Goal: Information Seeking & Learning: Find specific fact

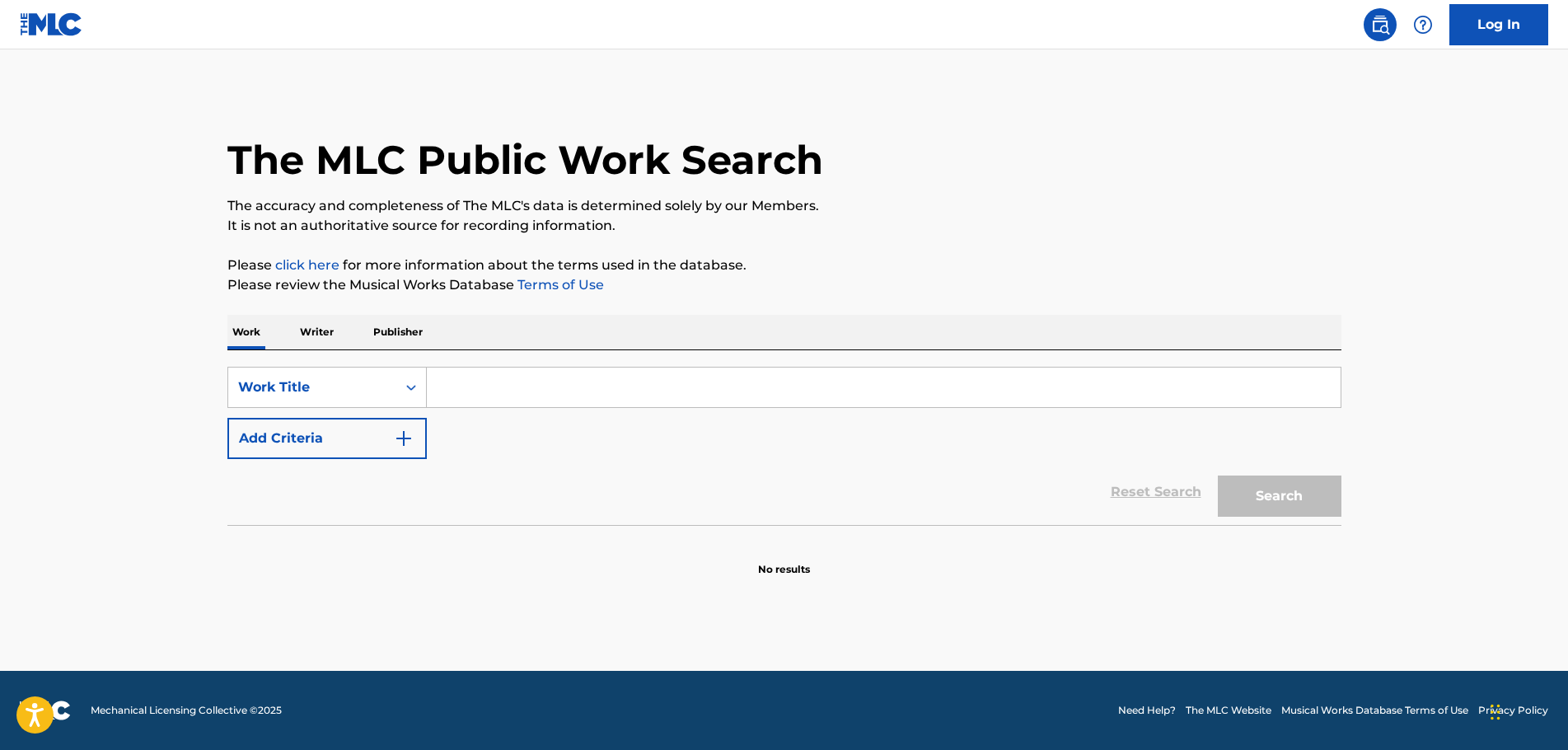
click at [506, 388] on input "Search Form" at bounding box center [883, 387] width 913 height 39
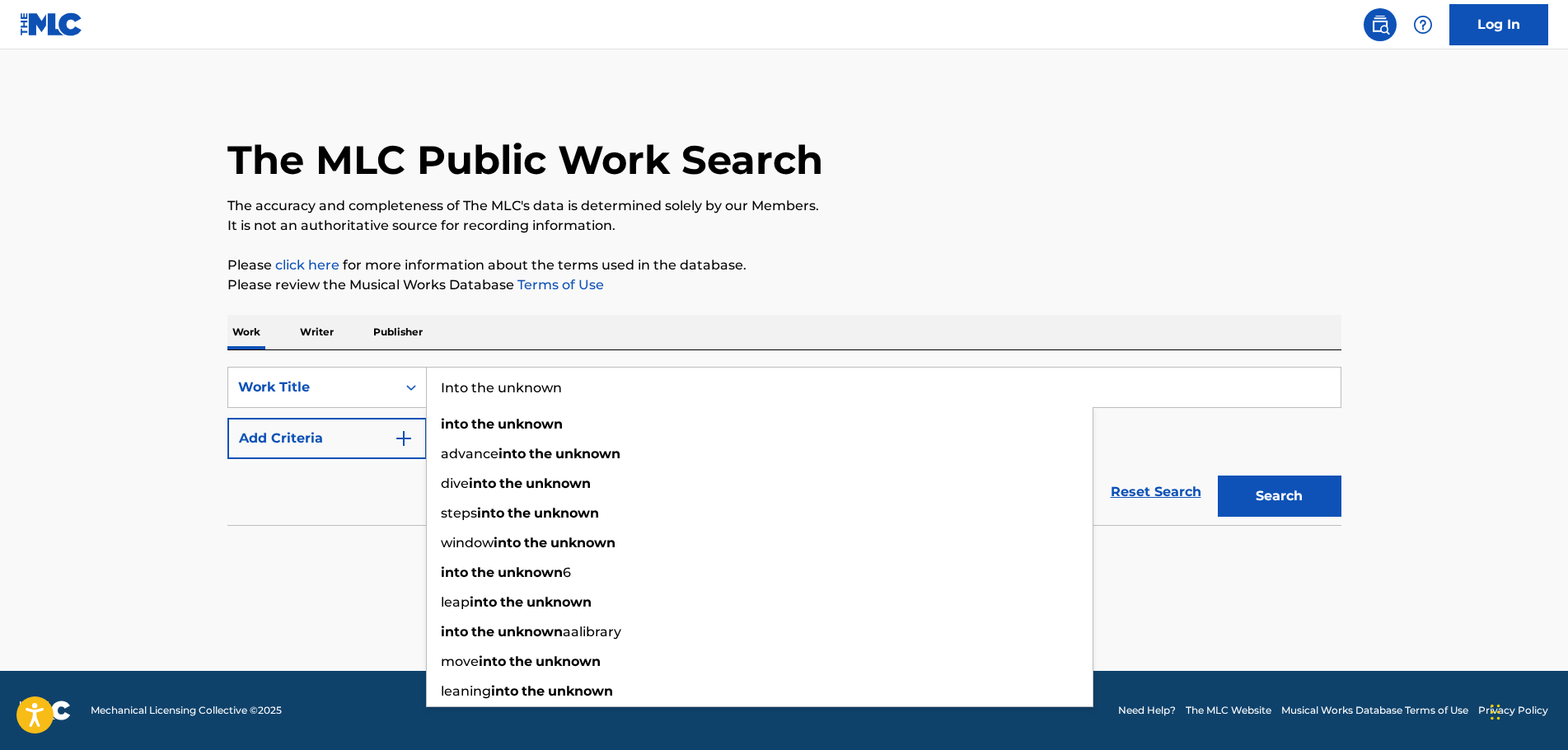
type input "Into the unknown"
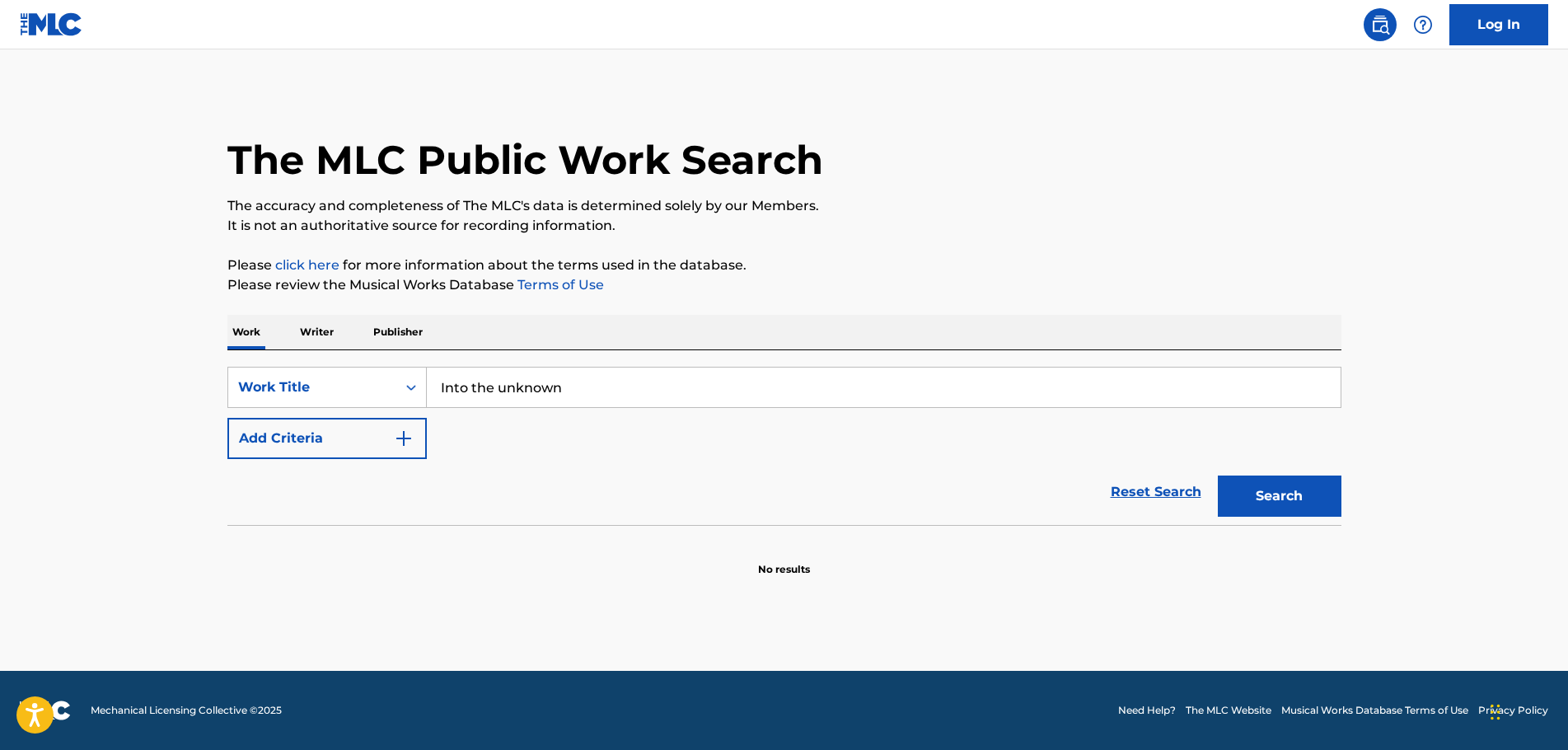
drag, startPoint x: 347, startPoint y: 521, endPoint x: 356, endPoint y: 507, distance: 16.6
click at [349, 520] on div "Reset Search Search" at bounding box center [784, 492] width 1113 height 66
click at [408, 435] on img "Search Form" at bounding box center [404, 438] width 20 height 20
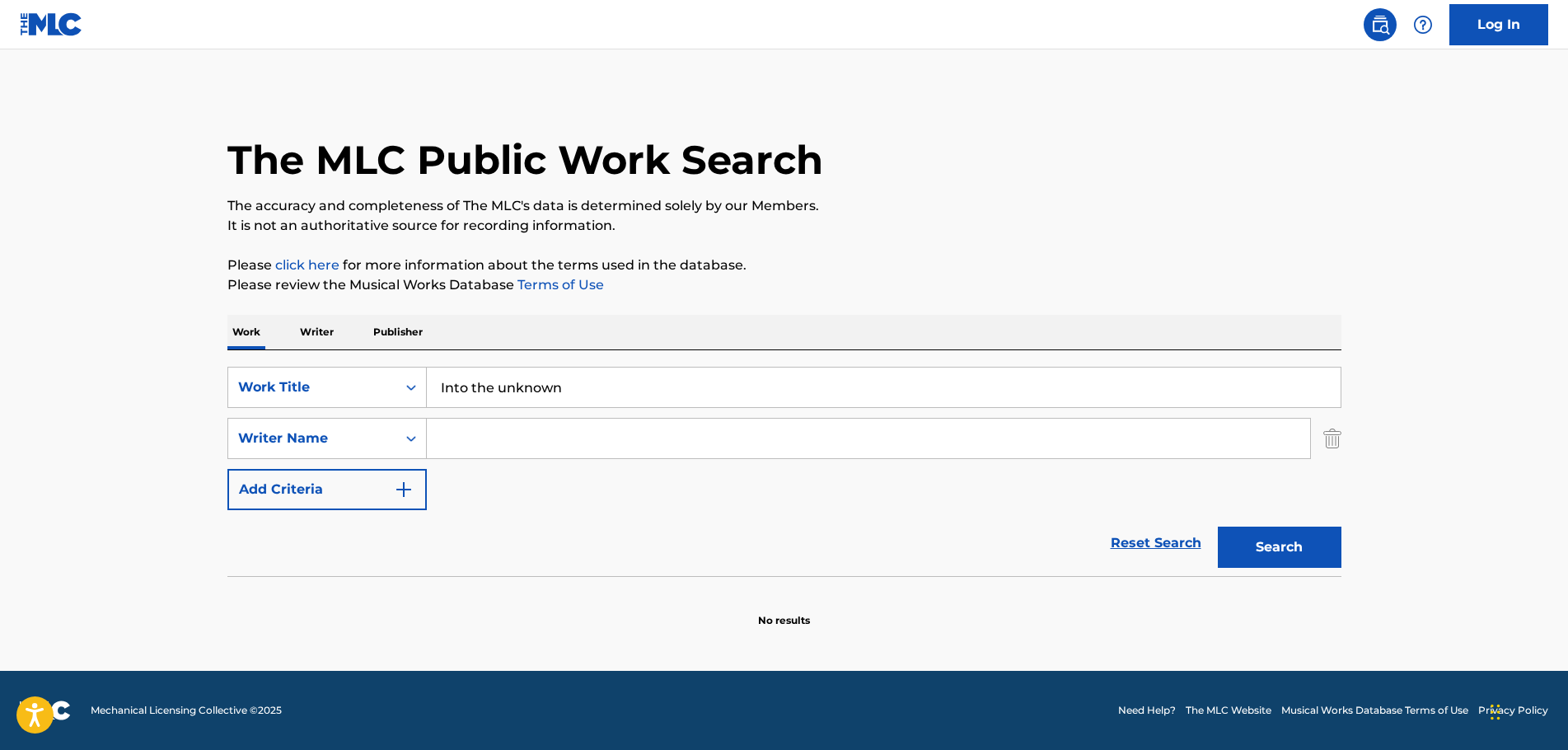
click at [463, 431] on input "Search Form" at bounding box center [868, 438] width 883 height 39
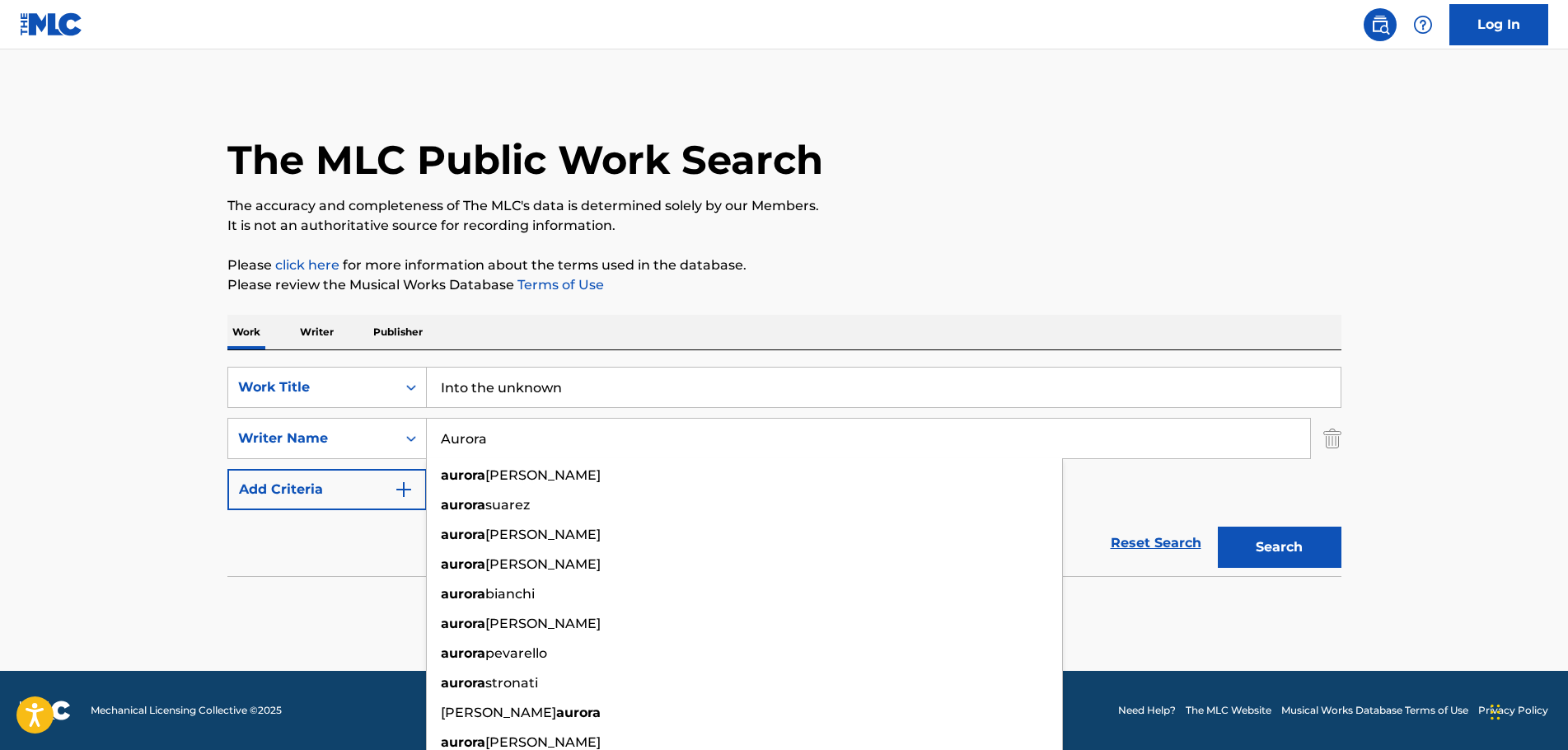
click at [1218, 527] on button "Search" at bounding box center [1280, 547] width 123 height 41
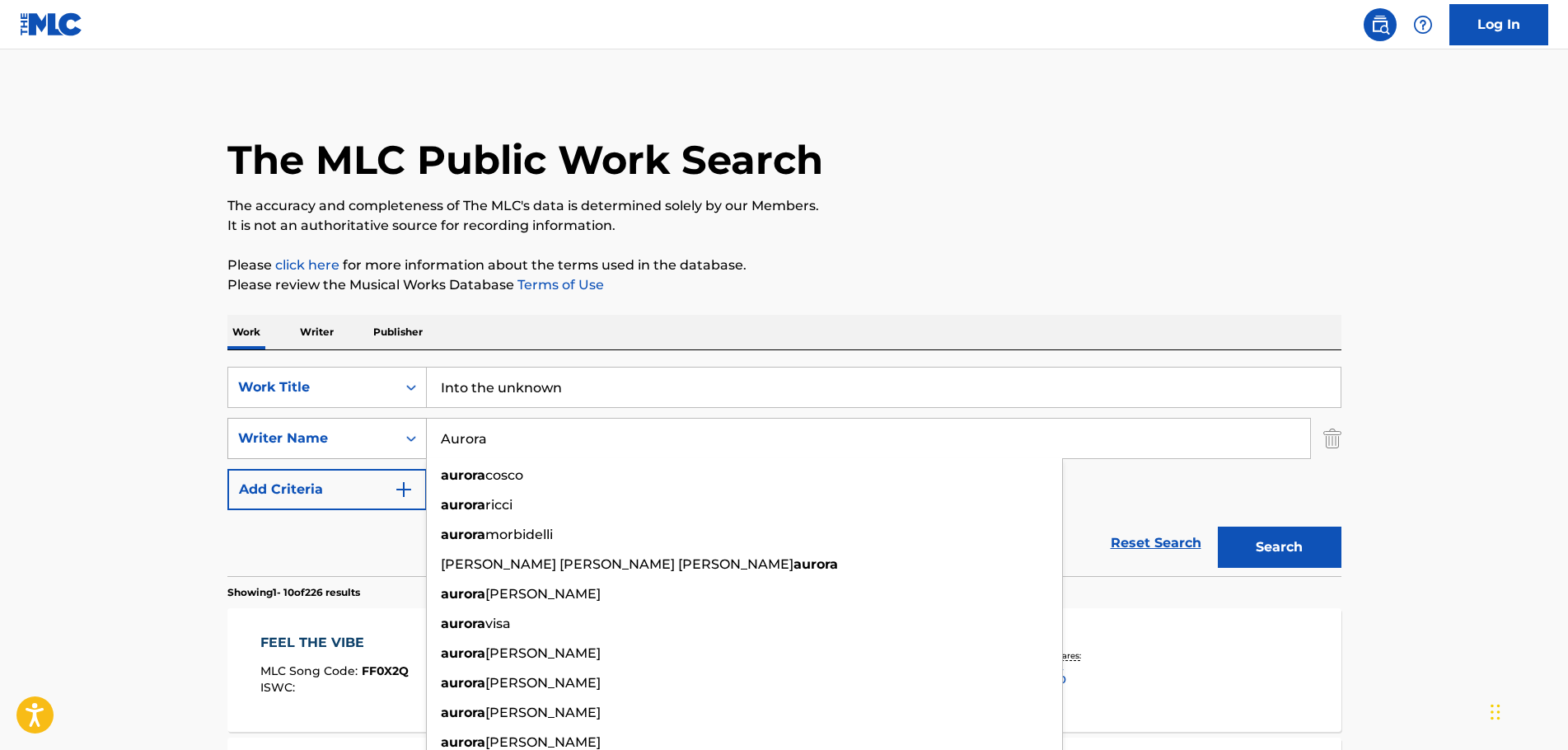
drag, startPoint x: 538, startPoint y: 446, endPoint x: 387, endPoint y: 436, distance: 151.3
click at [387, 436] on div "SearchWithCriteriac43c31e7-fe46-4761-a9da-50a098895bb3 Writer Name [PERSON_NAME…" at bounding box center [784, 438] width 1113 height 41
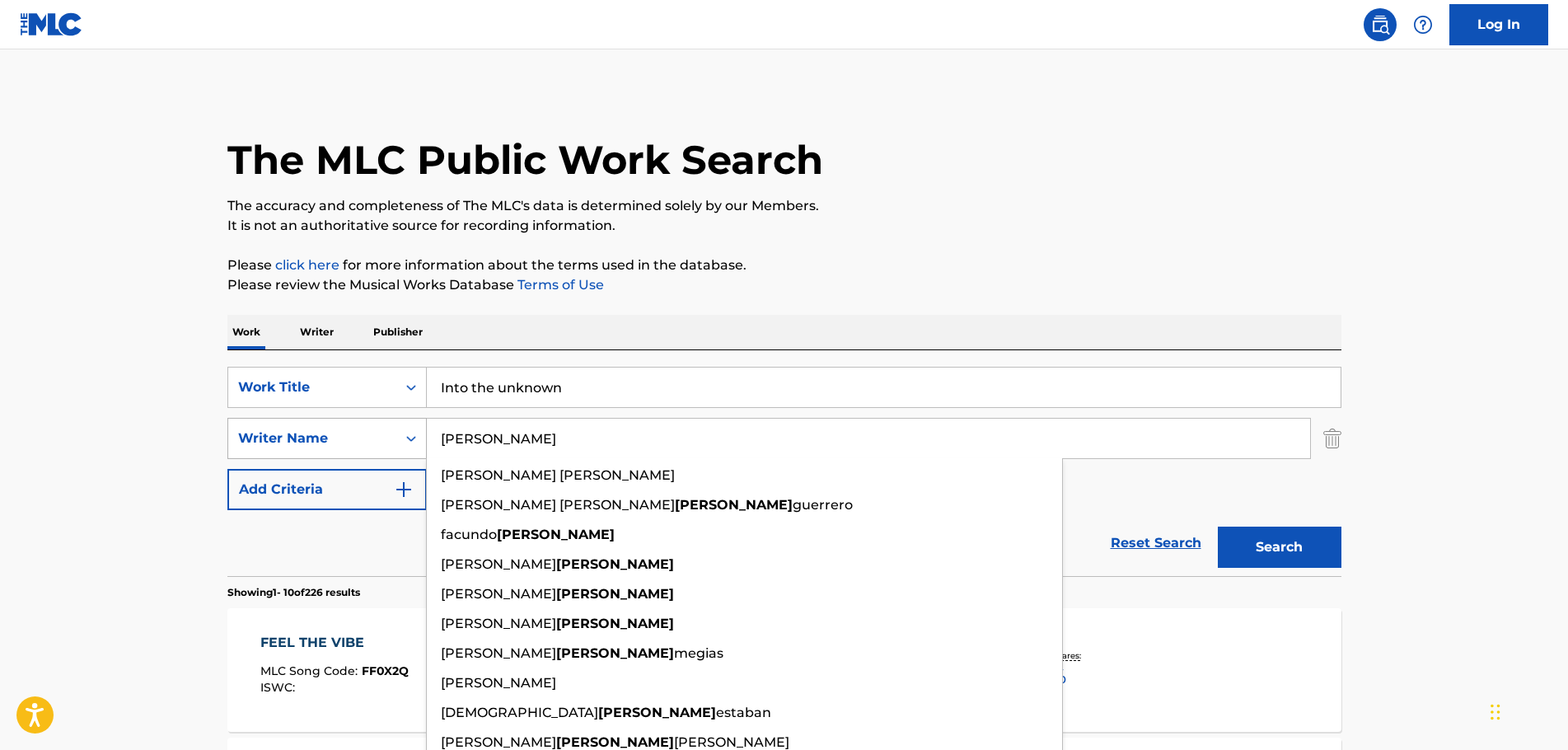
type input "[PERSON_NAME]"
click at [1218, 527] on button "Search" at bounding box center [1280, 547] width 123 height 41
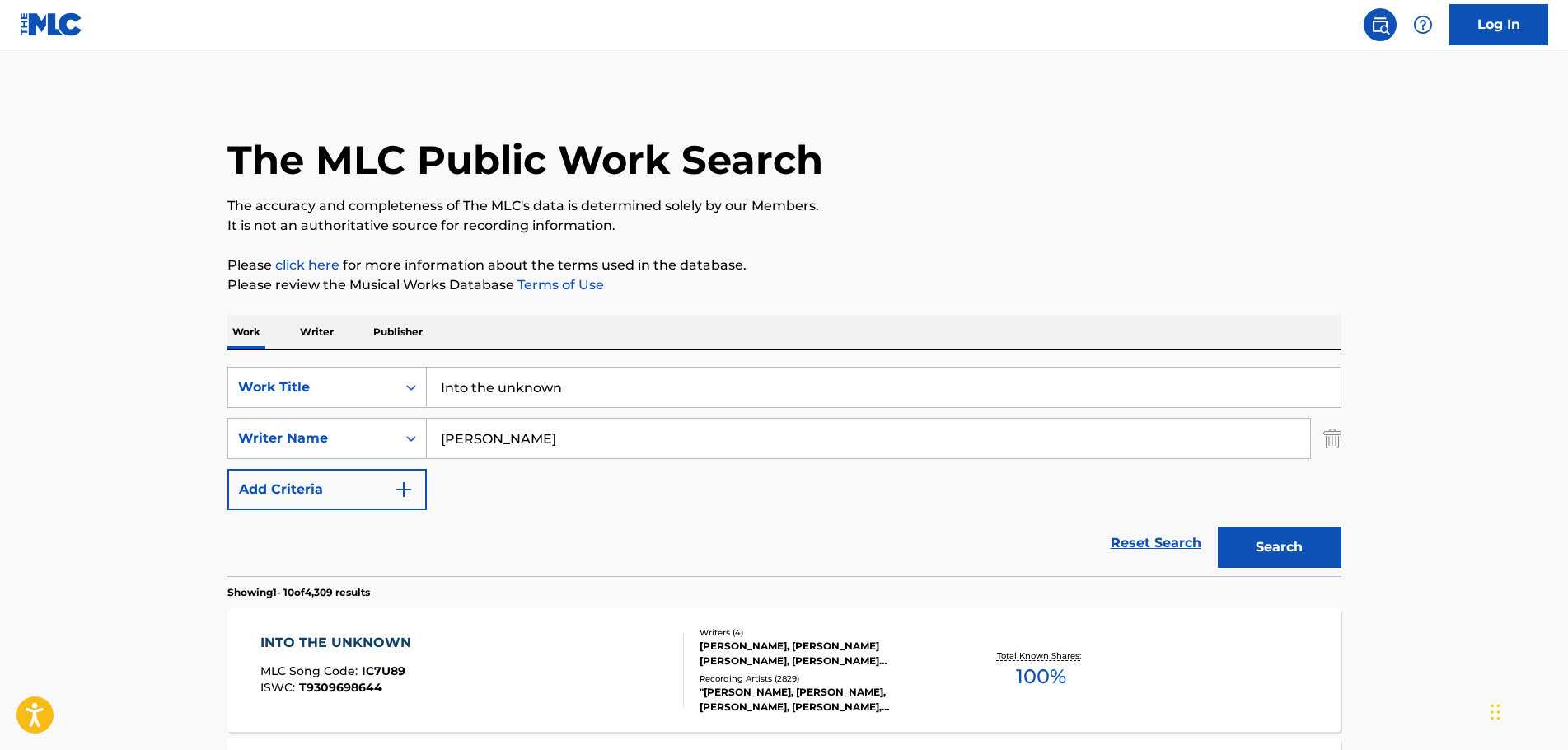
scroll to position [165, 0]
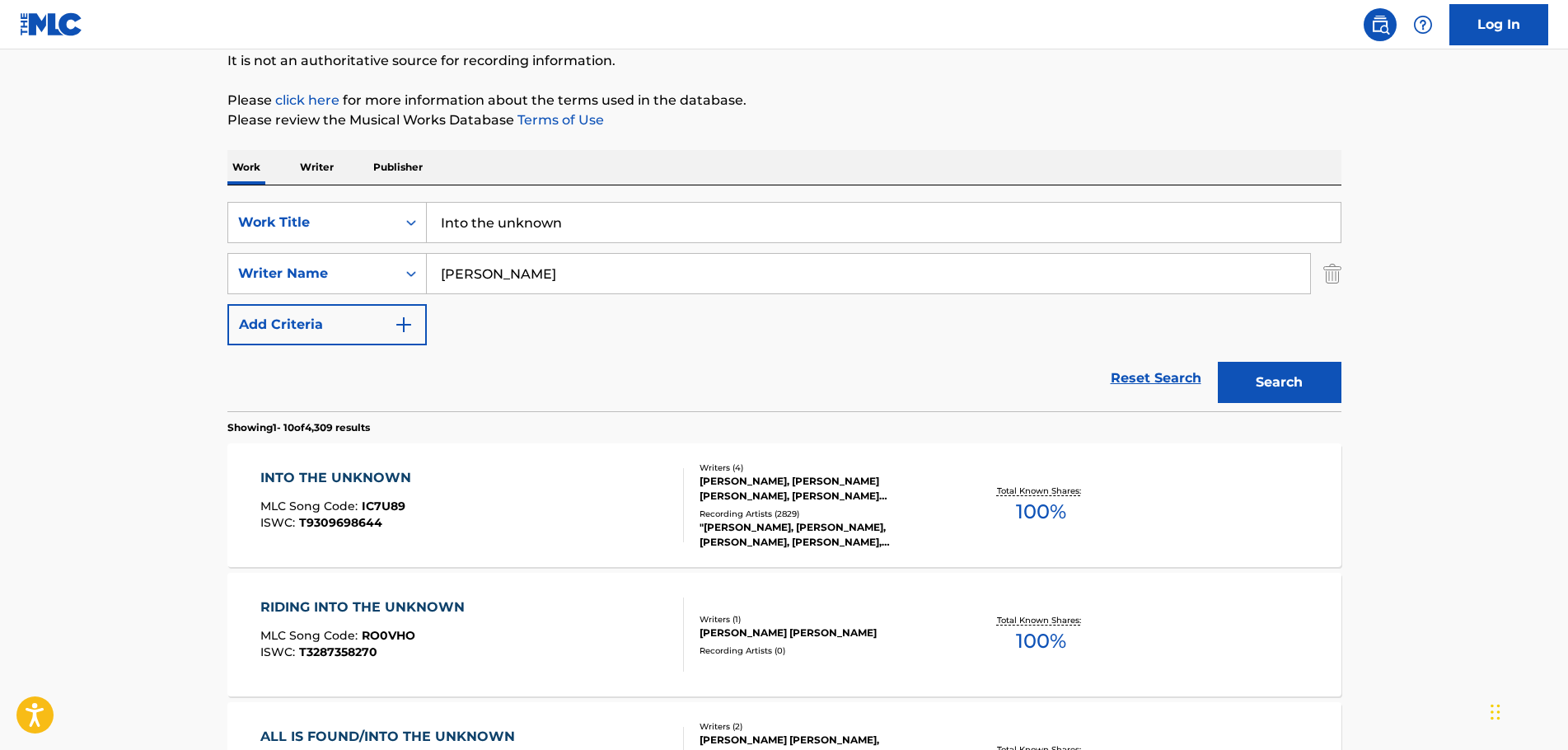
click at [374, 473] on div "INTO THE UNKNOWN" at bounding box center [340, 478] width 159 height 20
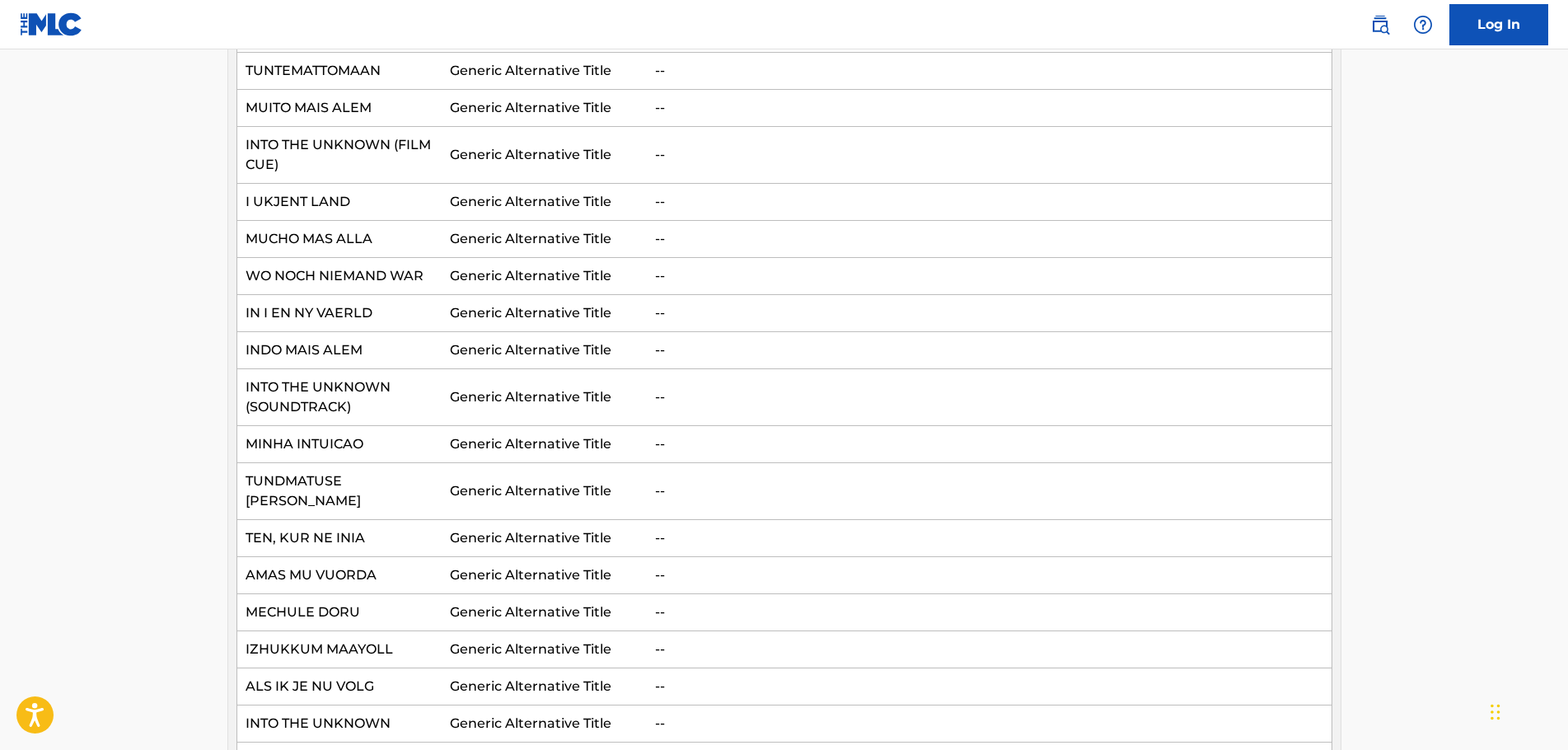
scroll to position [906, 0]
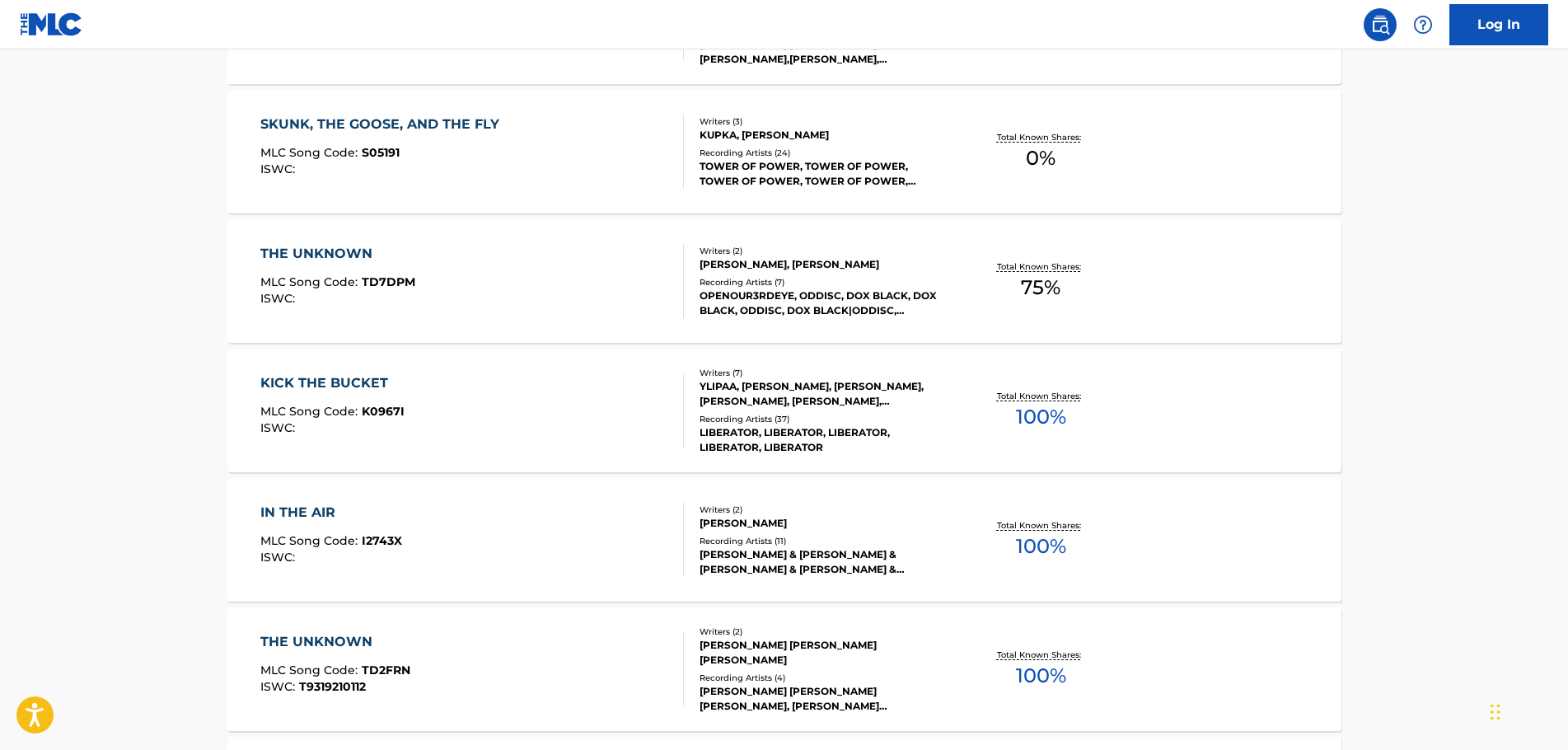
scroll to position [165, 0]
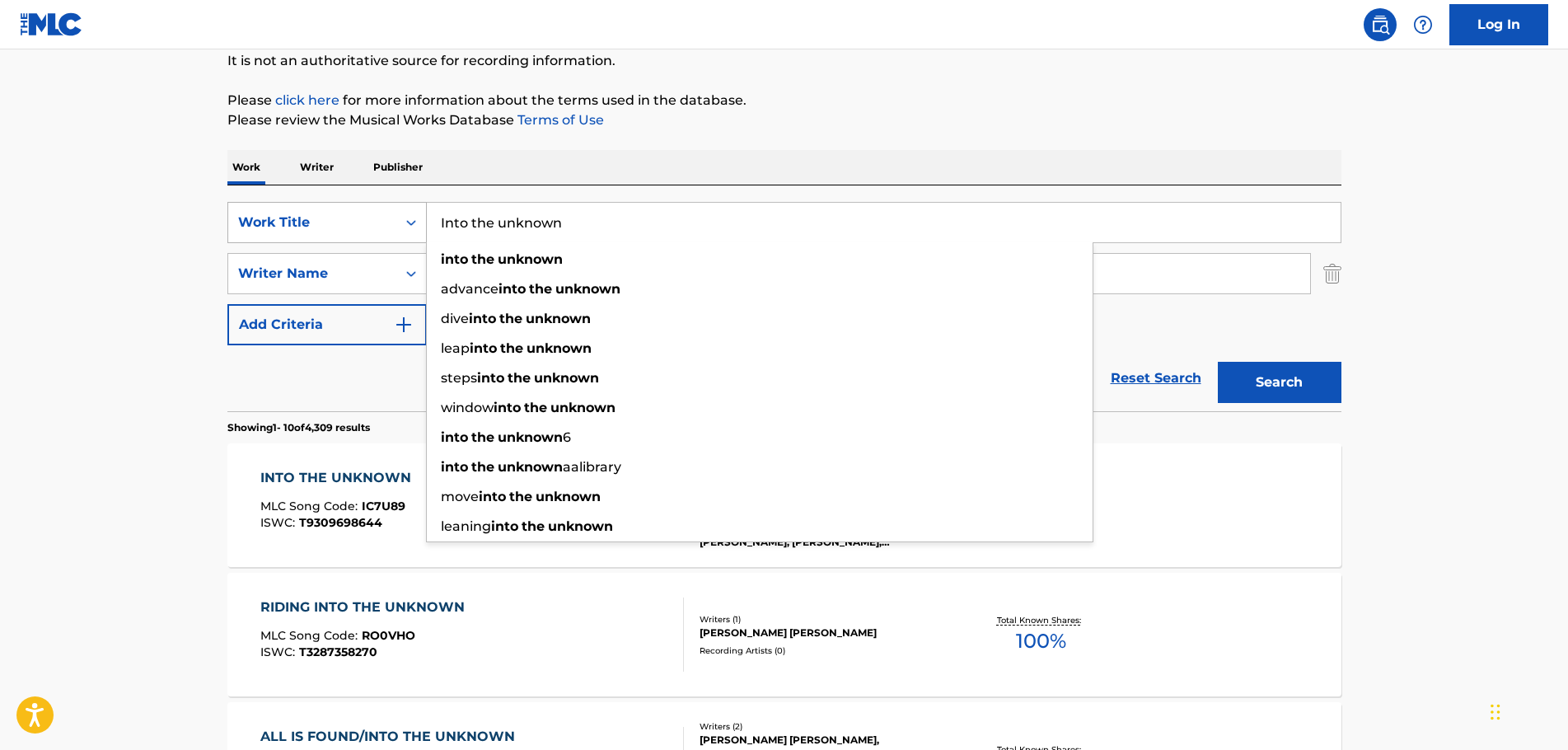
drag, startPoint x: 579, startPoint y: 224, endPoint x: 422, endPoint y: 210, distance: 157.6
click at [422, 210] on div "SearchWithCriteriaaa0f8e2f-fb1e-45ca-bdd4-cfb264e365b0 Work Title Into the unkn…" at bounding box center [784, 222] width 1113 height 41
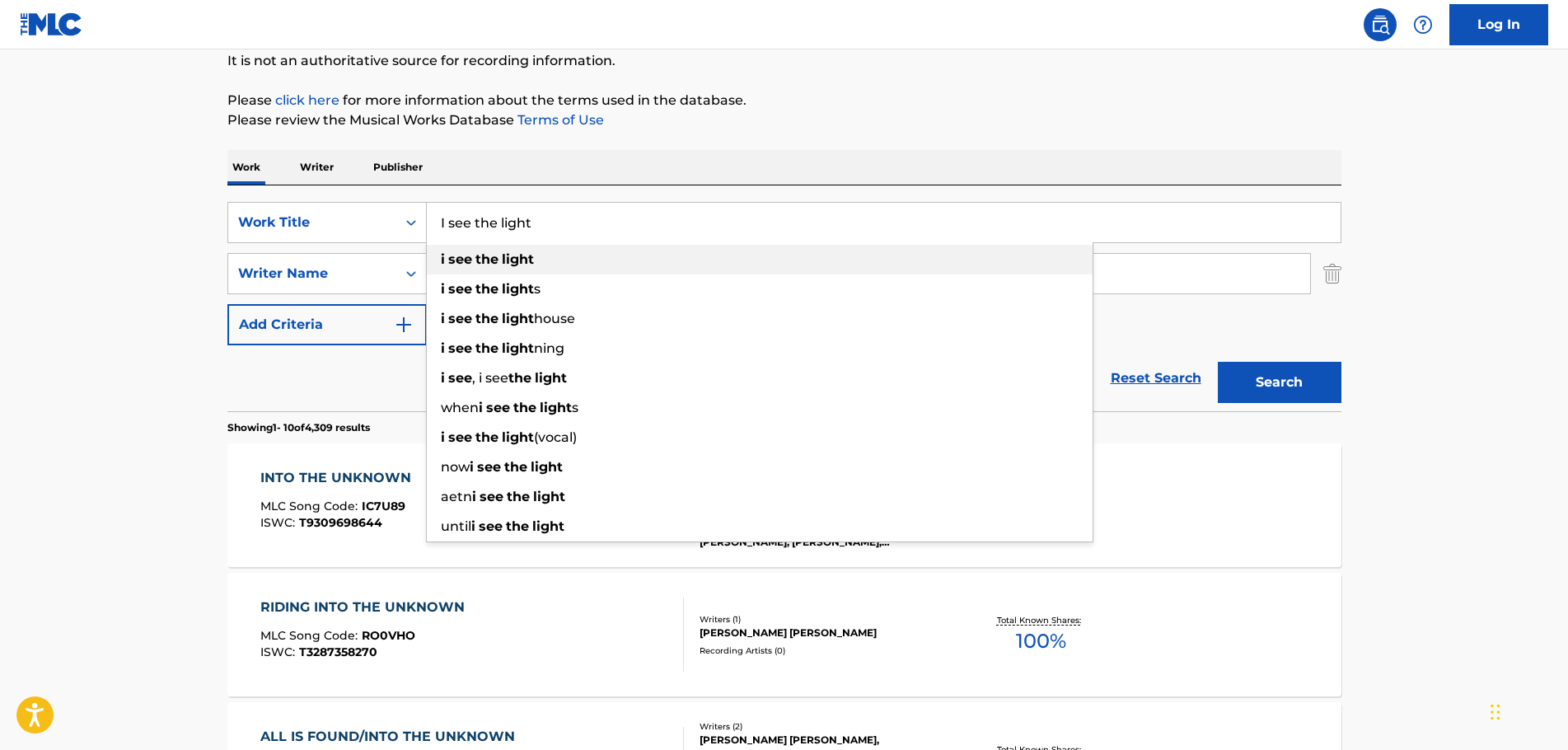
click at [542, 249] on div "i see the light" at bounding box center [759, 259] width 665 height 29
type input "i see the light"
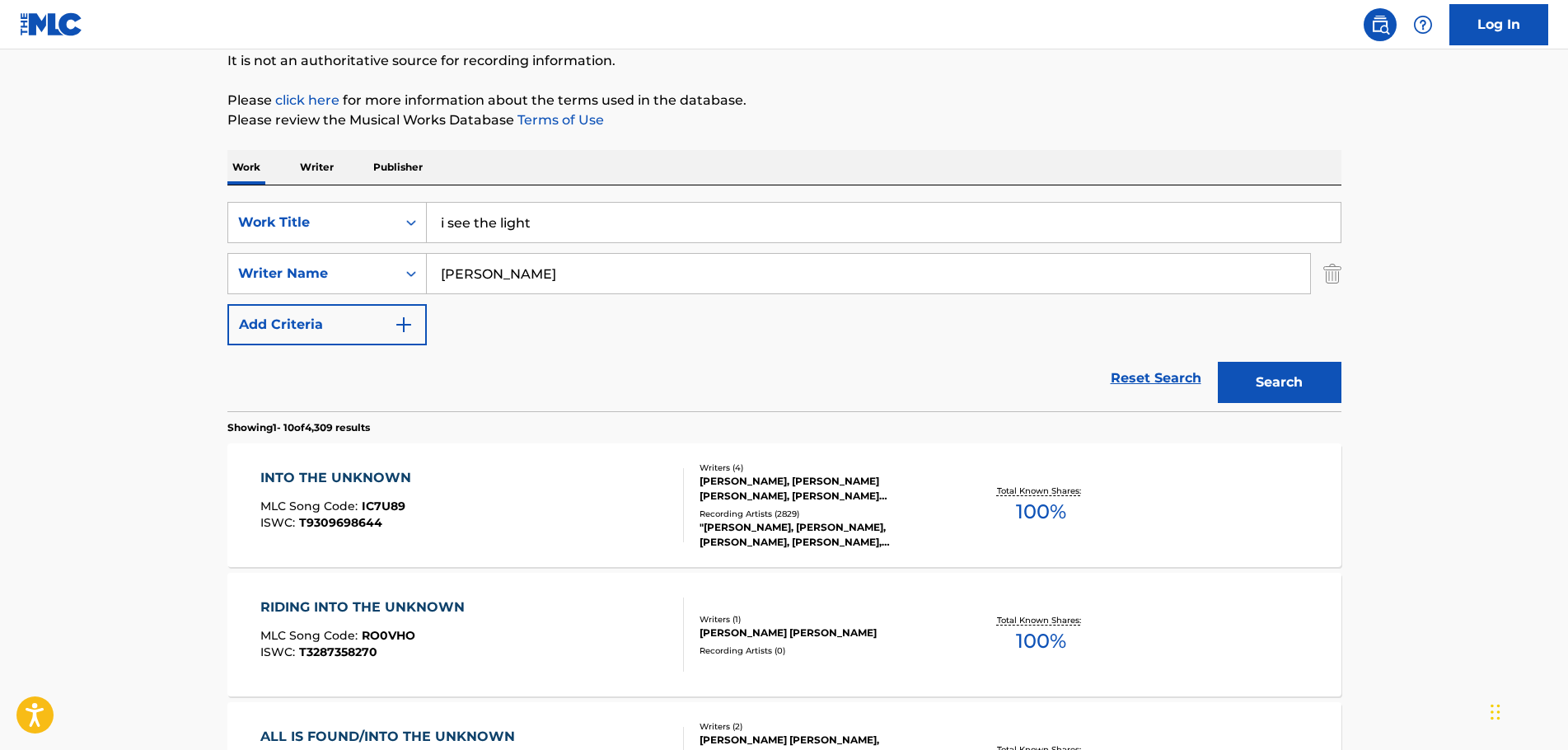
click at [885, 302] on div "SearchWithCriteriaaa0f8e2f-fb1e-45ca-bdd4-cfb264e365b0 Work Title i see the lig…" at bounding box center [784, 273] width 1113 height 144
click at [876, 285] on input "[PERSON_NAME]" at bounding box center [868, 273] width 883 height 39
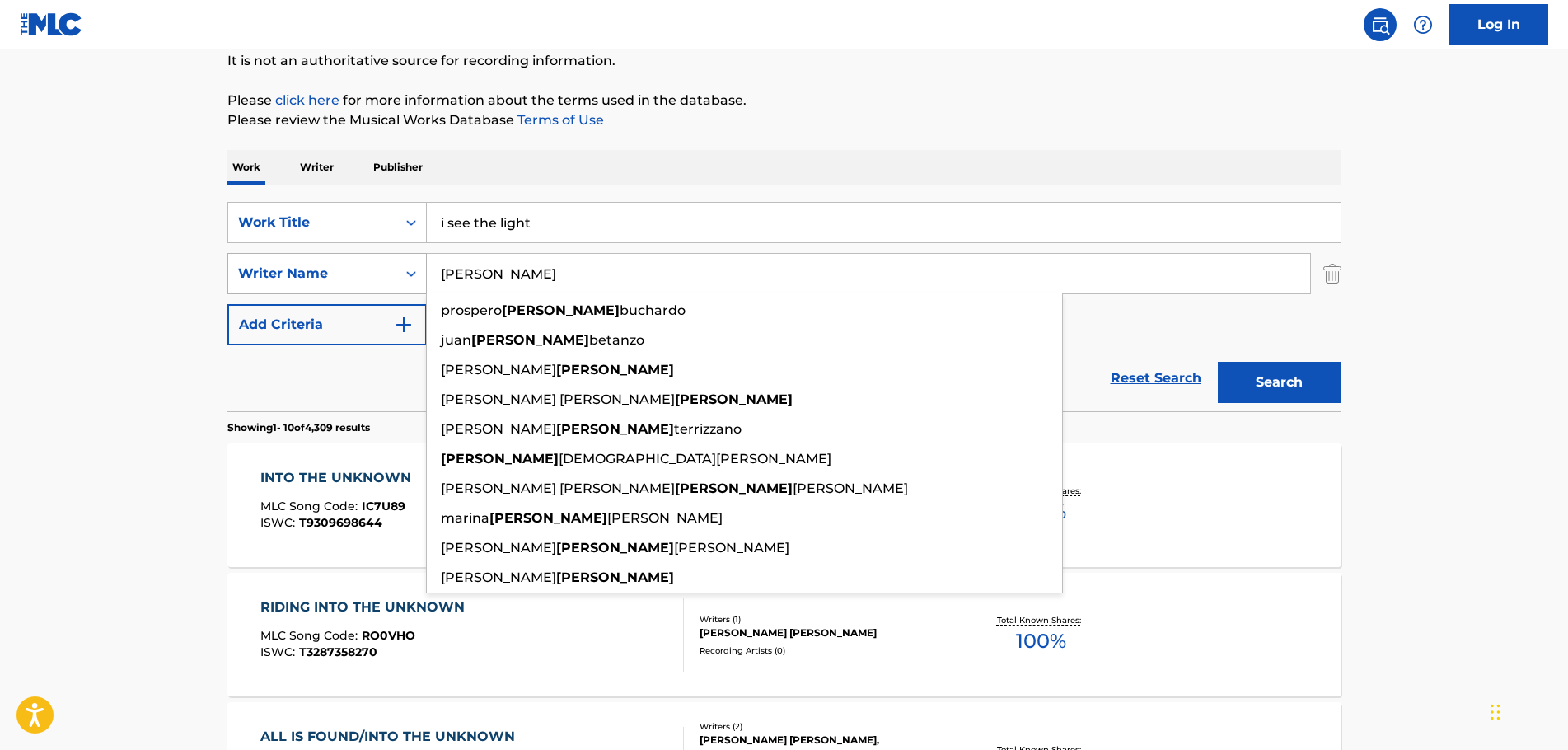
drag, startPoint x: 808, startPoint y: 280, endPoint x: 306, endPoint y: 273, distance: 502.0
click at [314, 282] on div "SearchWithCriteriac43c31e7-fe46-4761-a9da-50a098895bb3 Writer Name [PERSON_NAME…" at bounding box center [784, 273] width 1113 height 41
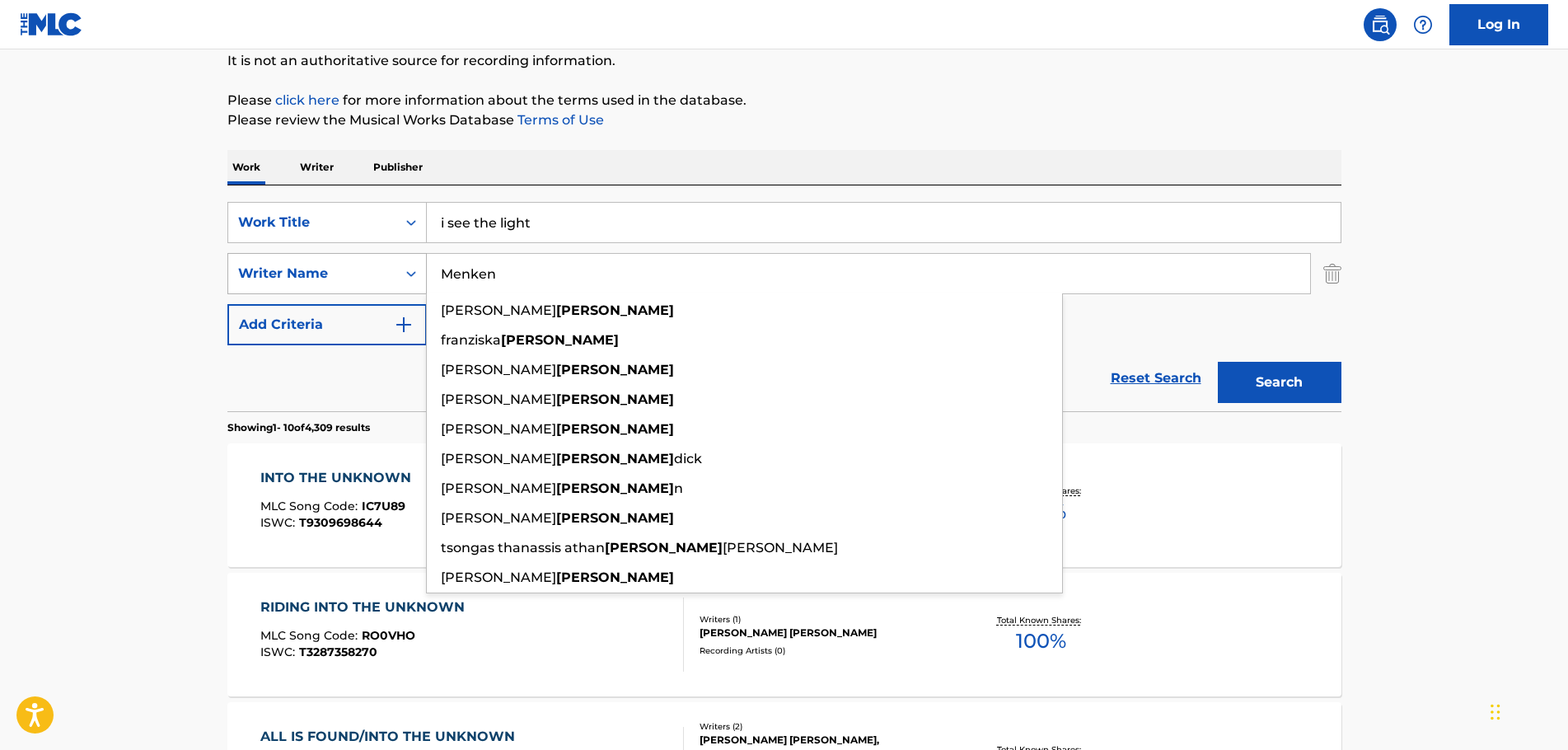
type input "Menken"
click at [1218, 362] on button "Search" at bounding box center [1280, 382] width 123 height 41
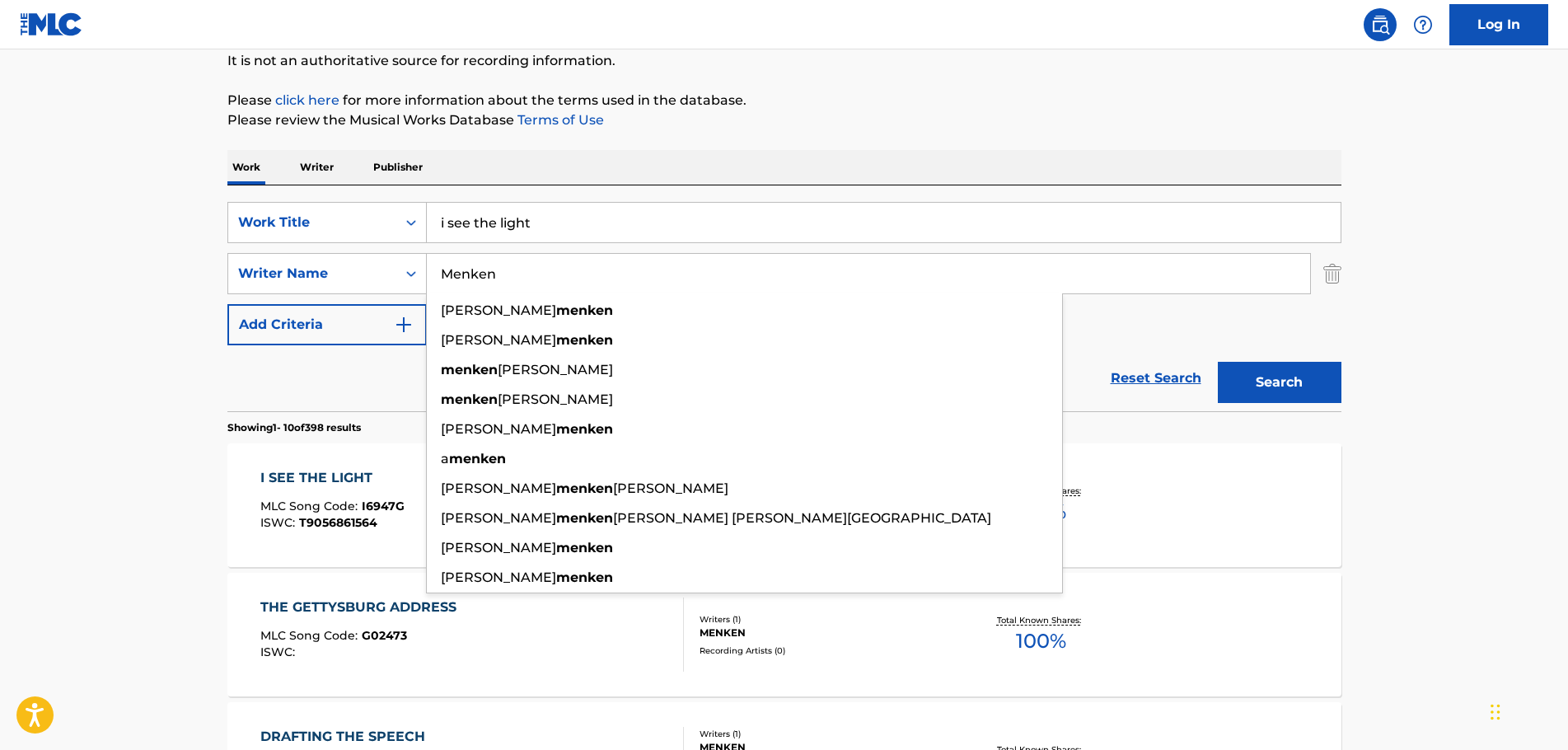
click at [327, 476] on div "I SEE THE LIGHT" at bounding box center [332, 478] width 144 height 20
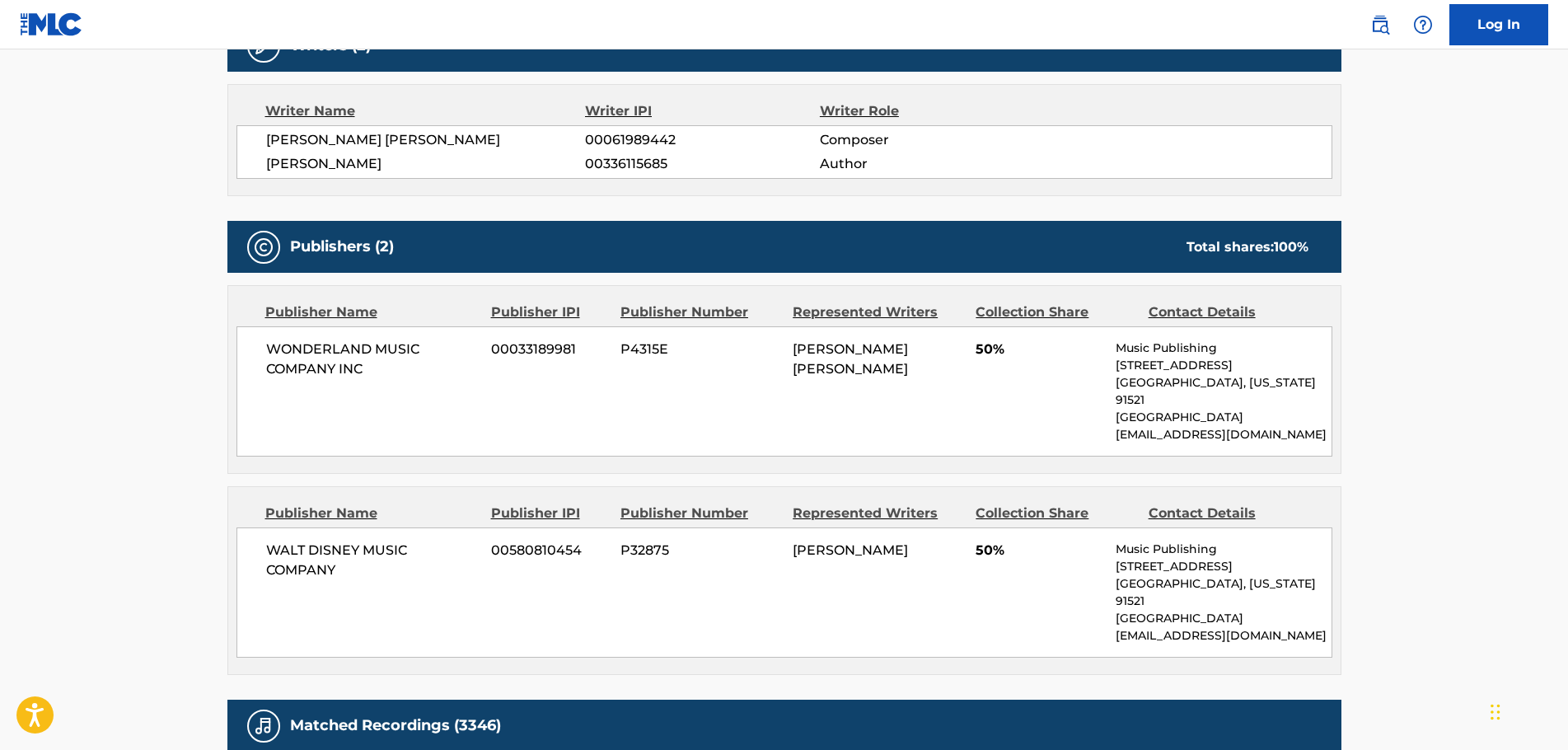
scroll to position [1895, 0]
